Goal: Check status: Check status

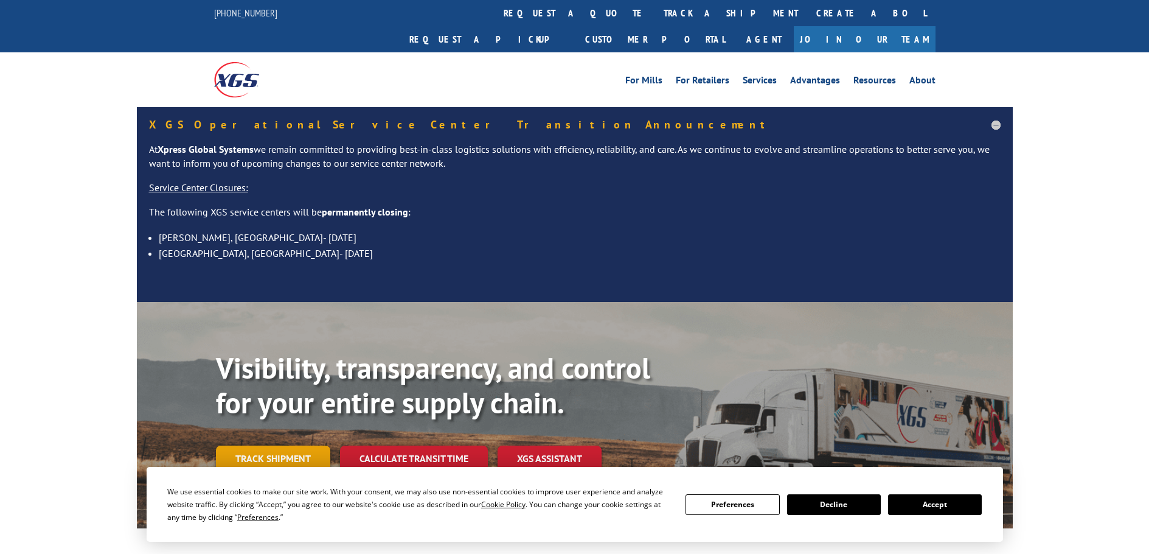
click at [255, 445] on link "Track shipment" at bounding box center [273, 458] width 114 height 26
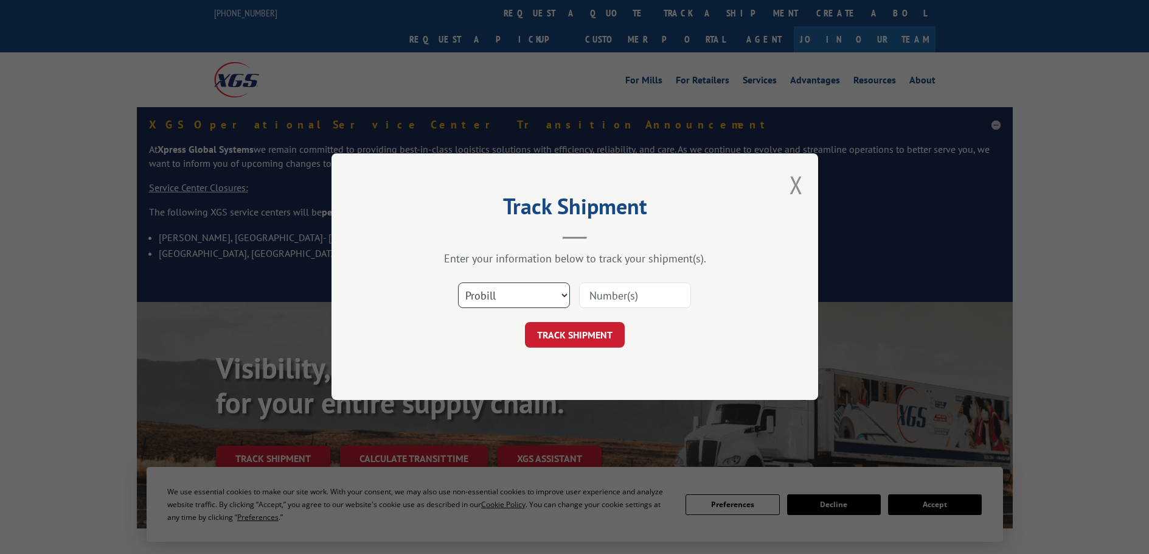
drag, startPoint x: 540, startPoint y: 300, endPoint x: 534, endPoint y: 309, distance: 11.0
click at [534, 309] on div "Select category... Probill BOL PO" at bounding box center [514, 296] width 111 height 28
select select "bol"
click at [458, 283] on select "Select category... Probill BOL PO" at bounding box center [514, 296] width 112 height 26
click at [605, 290] on input at bounding box center [635, 296] width 112 height 26
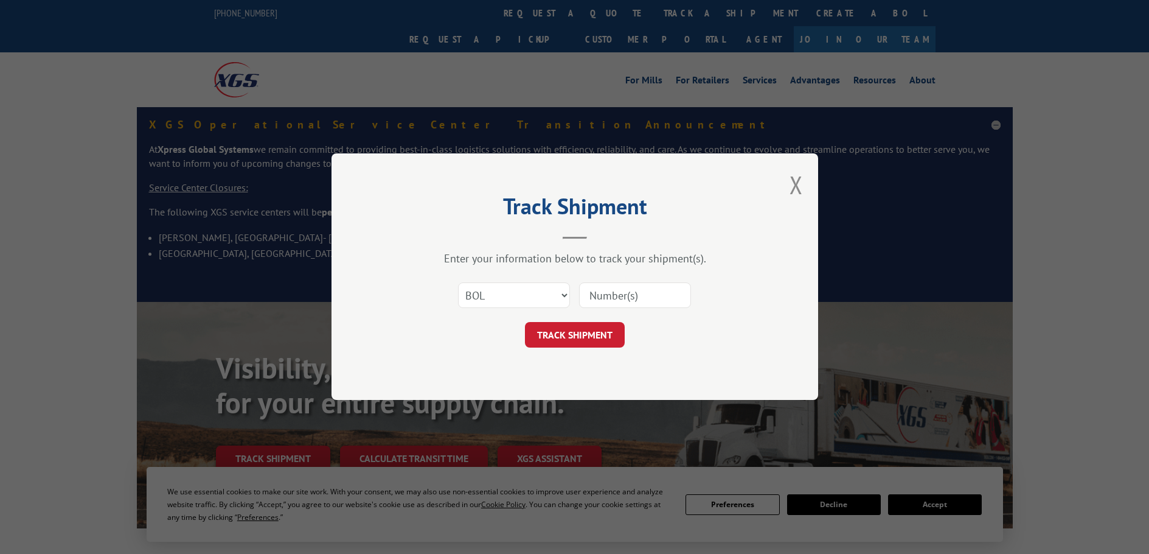
paste input "6006846"
type input "6006846"
click at [563, 336] on button "TRACK SHIPMENT" at bounding box center [575, 335] width 100 height 26
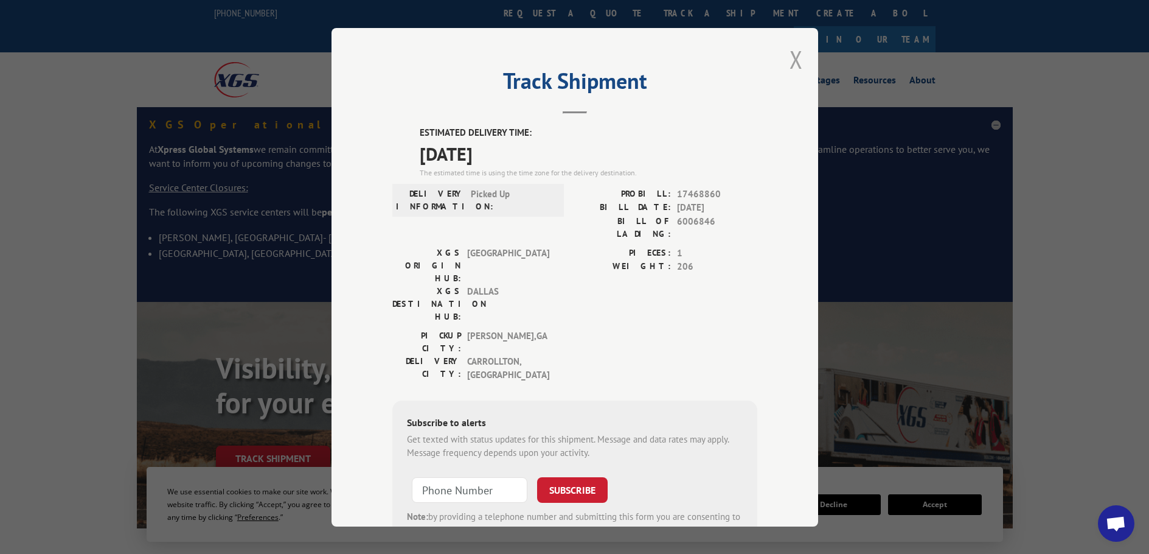
click at [790, 55] on button "Close modal" at bounding box center [796, 59] width 13 height 32
